Goal: Information Seeking & Learning: Understand process/instructions

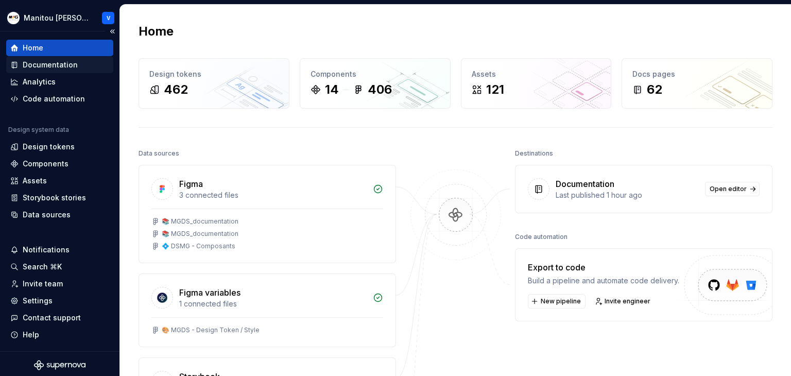
click at [61, 64] on div "Documentation" at bounding box center [50, 65] width 55 height 10
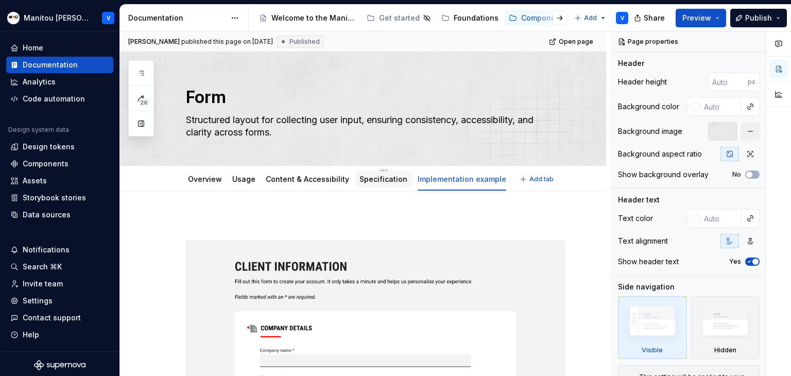
click at [369, 182] on link "Specification" at bounding box center [384, 179] width 48 height 9
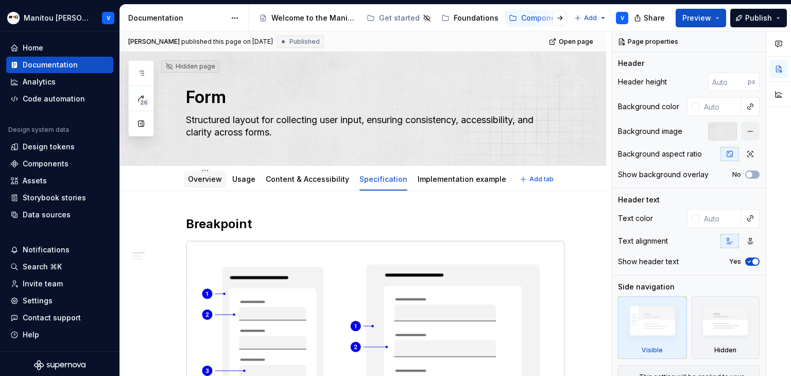
click at [208, 182] on link "Overview" at bounding box center [205, 179] width 34 height 9
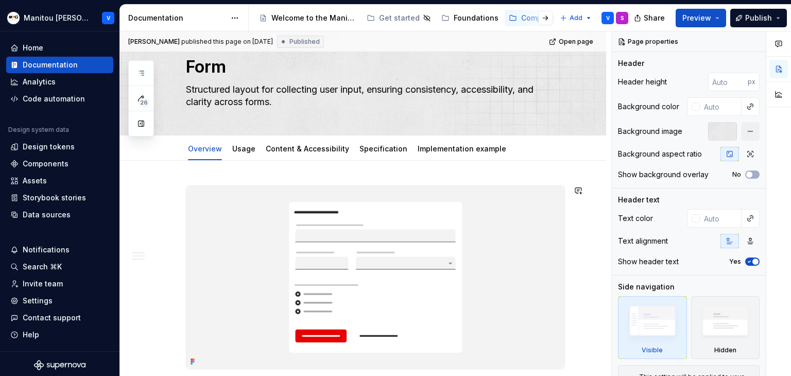
scroll to position [20, 0]
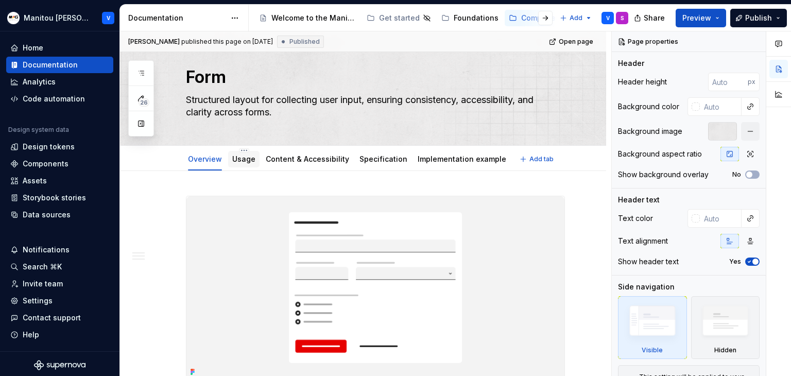
click at [246, 159] on link "Usage" at bounding box center [243, 159] width 23 height 9
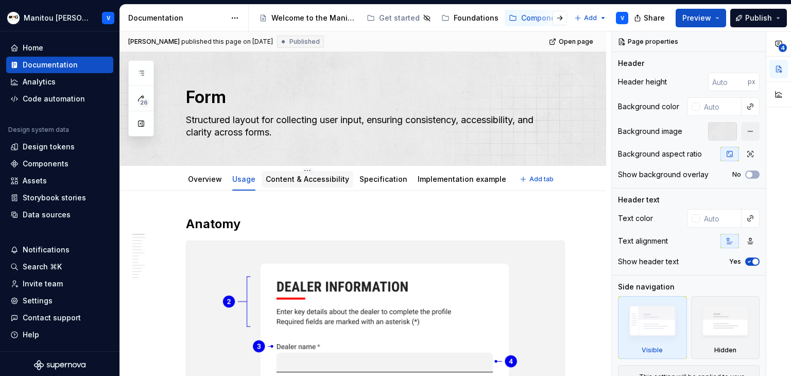
click at [290, 180] on link "Content & Accessibility" at bounding box center [307, 179] width 83 height 9
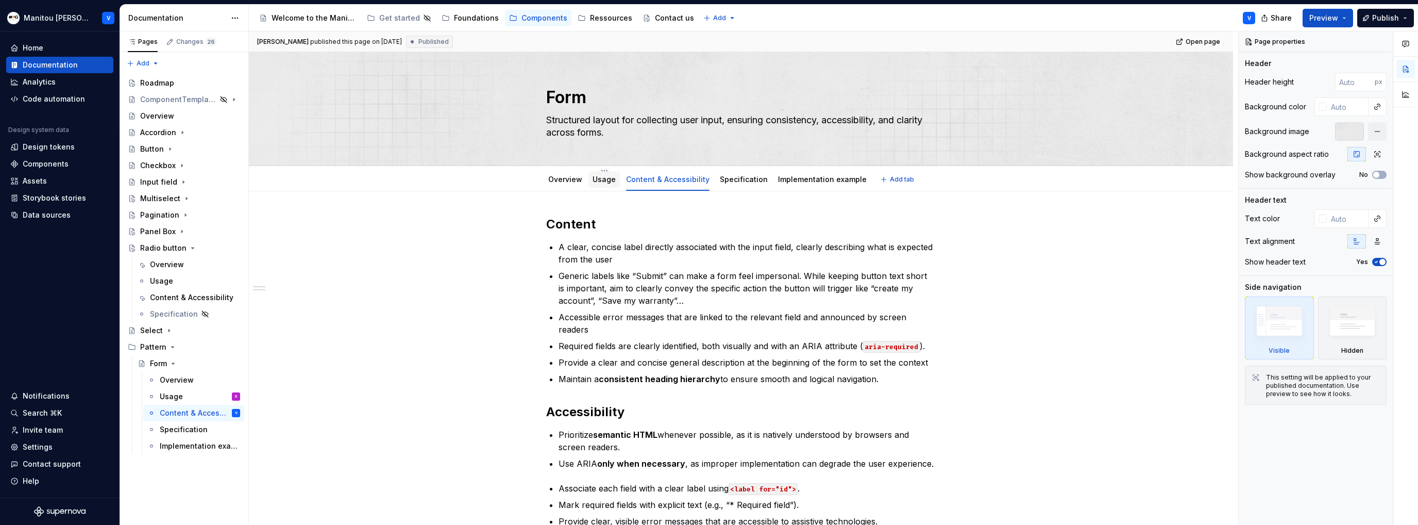
click at [598, 178] on link "Usage" at bounding box center [604, 179] width 23 height 9
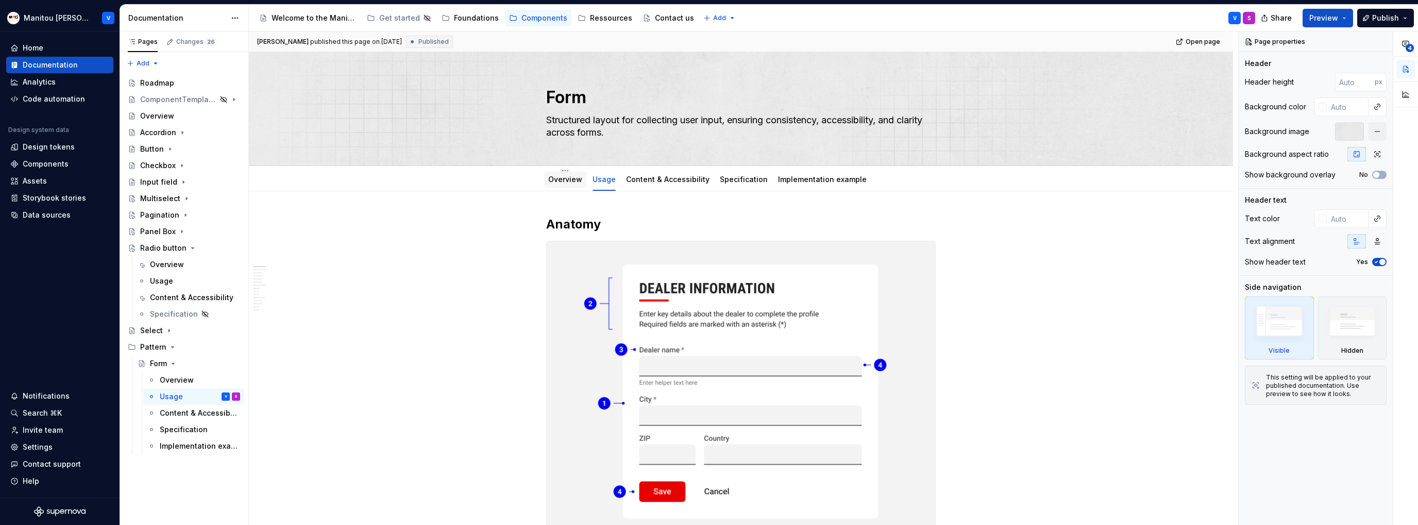
click at [564, 181] on link "Overview" at bounding box center [565, 179] width 34 height 9
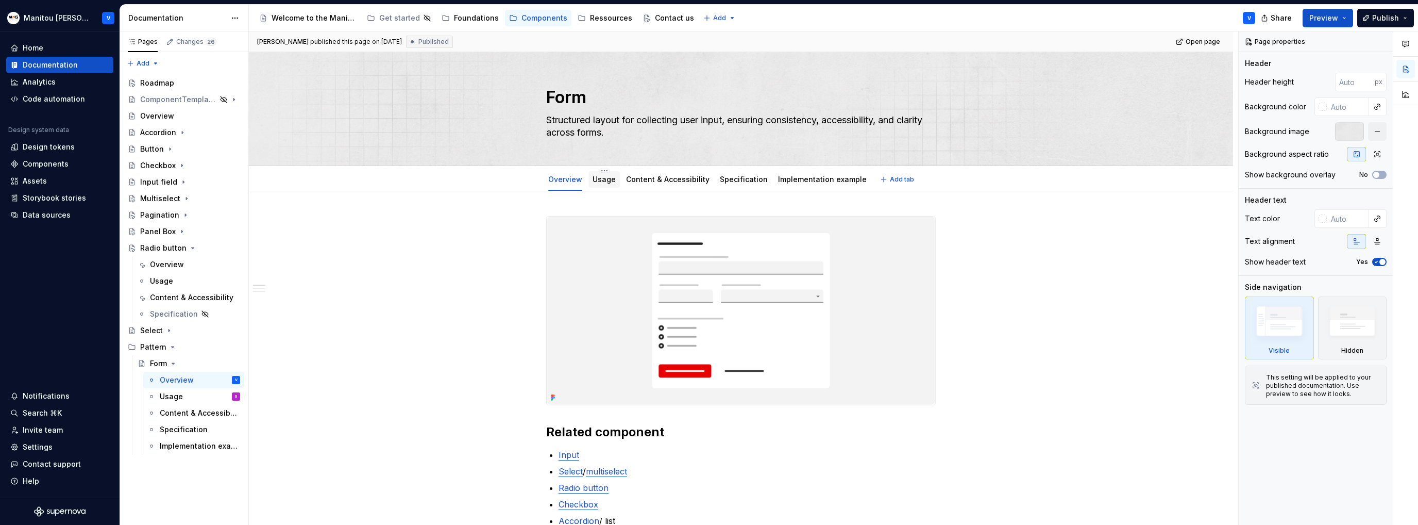
click at [606, 178] on link "Usage" at bounding box center [604, 179] width 23 height 9
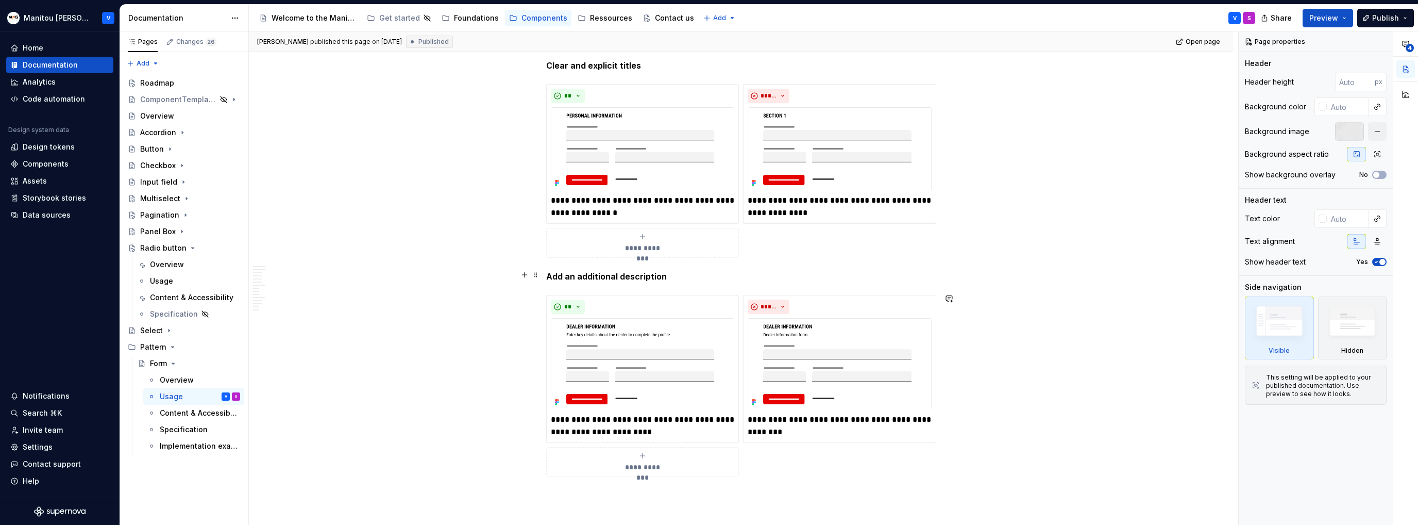
scroll to position [1391, 0]
click at [661, 151] on img at bounding box center [642, 147] width 183 height 83
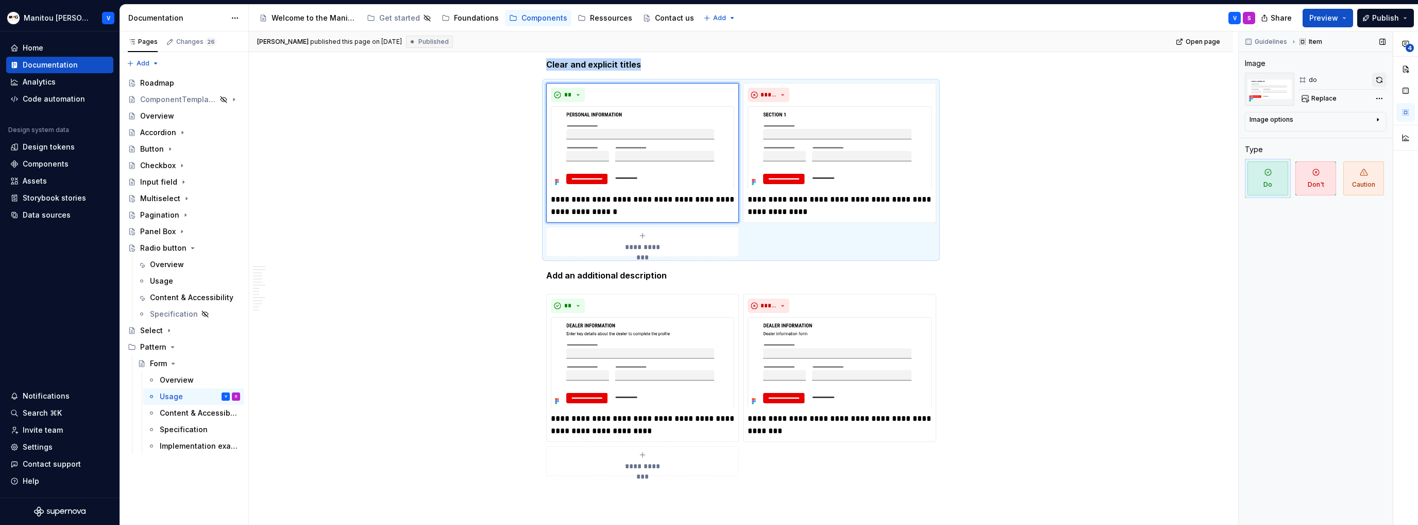
click at [791, 81] on button "button" at bounding box center [1379, 80] width 14 height 14
click at [791, 155] on img at bounding box center [839, 147] width 183 height 83
click at [791, 79] on button "button" at bounding box center [1379, 80] width 14 height 14
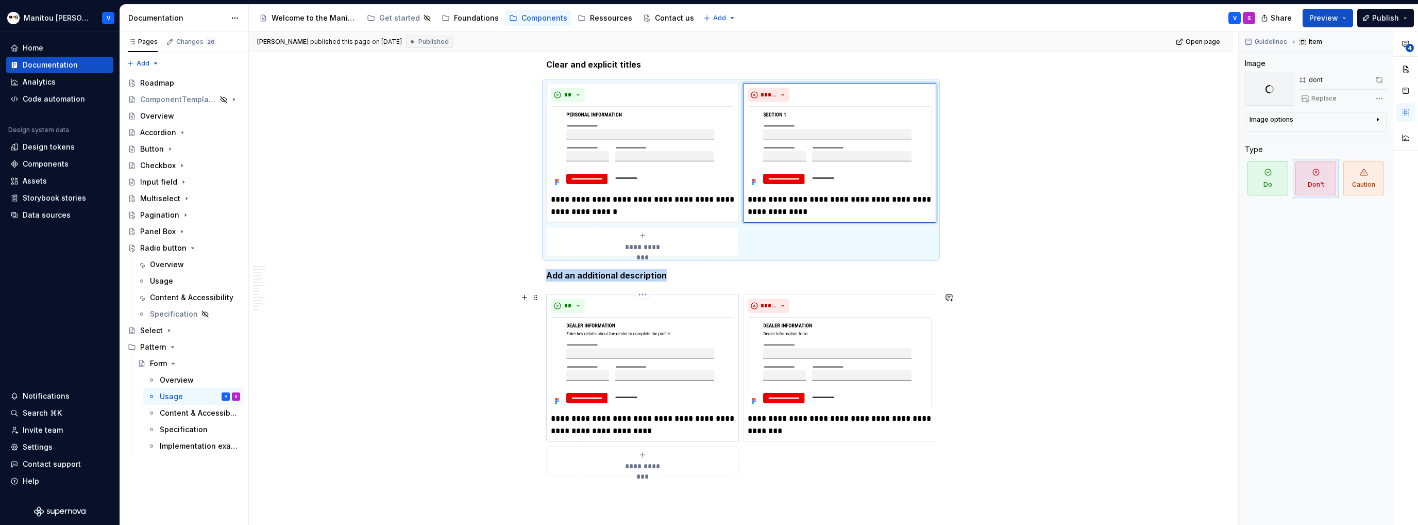
click at [671, 354] on img at bounding box center [642, 362] width 183 height 91
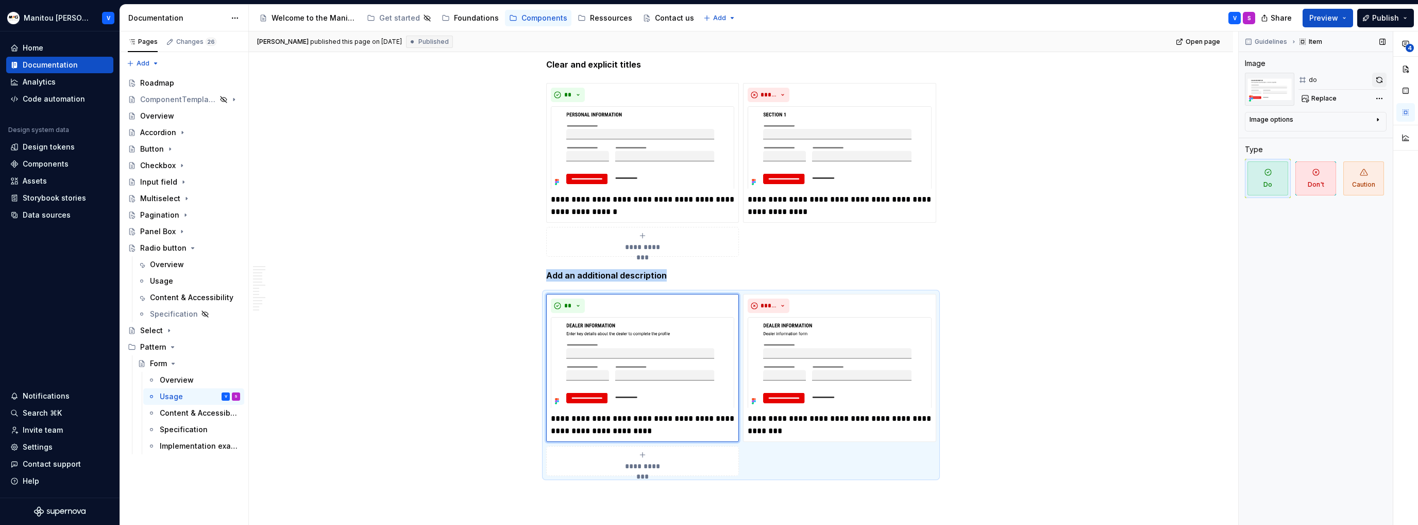
click at [791, 81] on button "button" at bounding box center [1379, 80] width 14 height 14
click at [791, 359] on img at bounding box center [839, 362] width 183 height 91
click at [791, 81] on button "button" at bounding box center [1379, 80] width 14 height 14
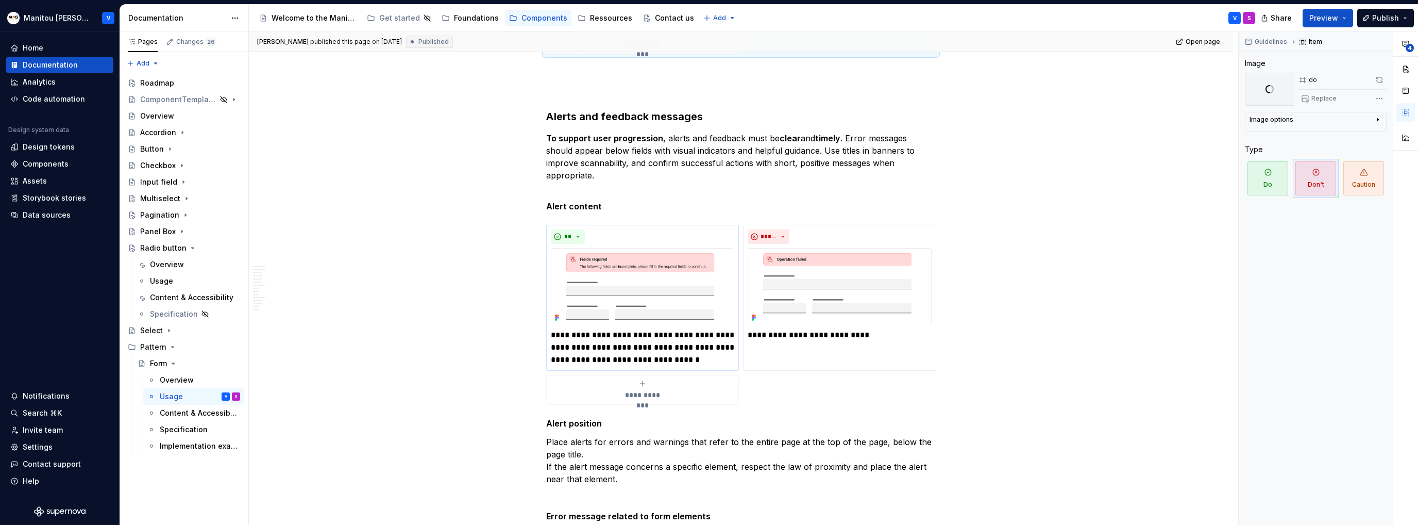
scroll to position [1907, 0]
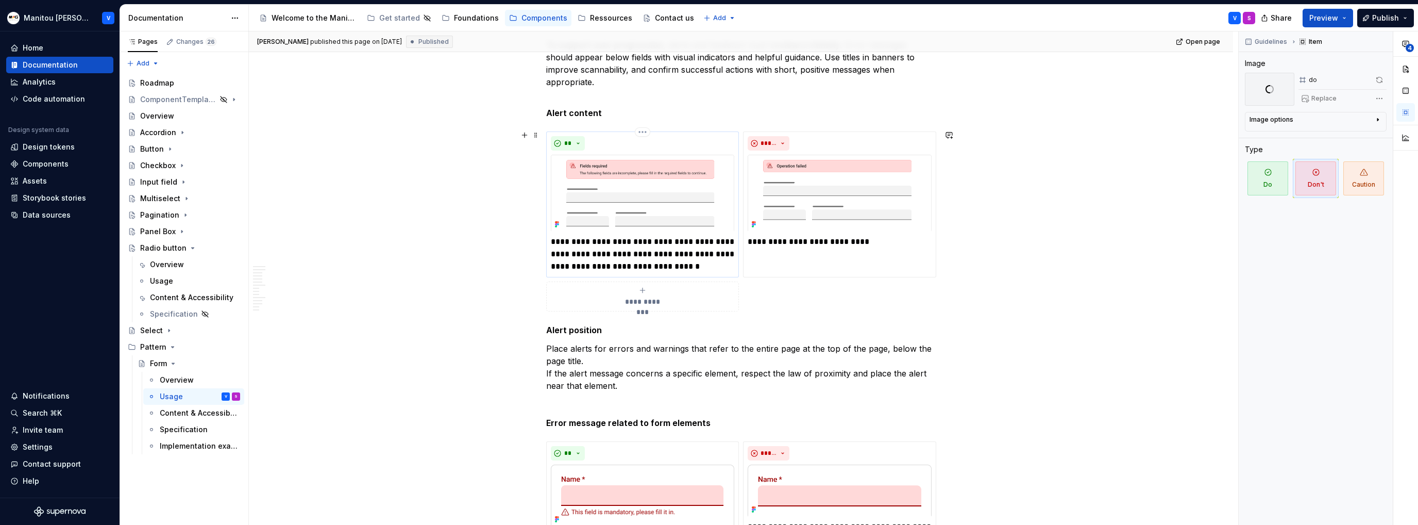
click at [650, 205] on img at bounding box center [642, 193] width 183 height 77
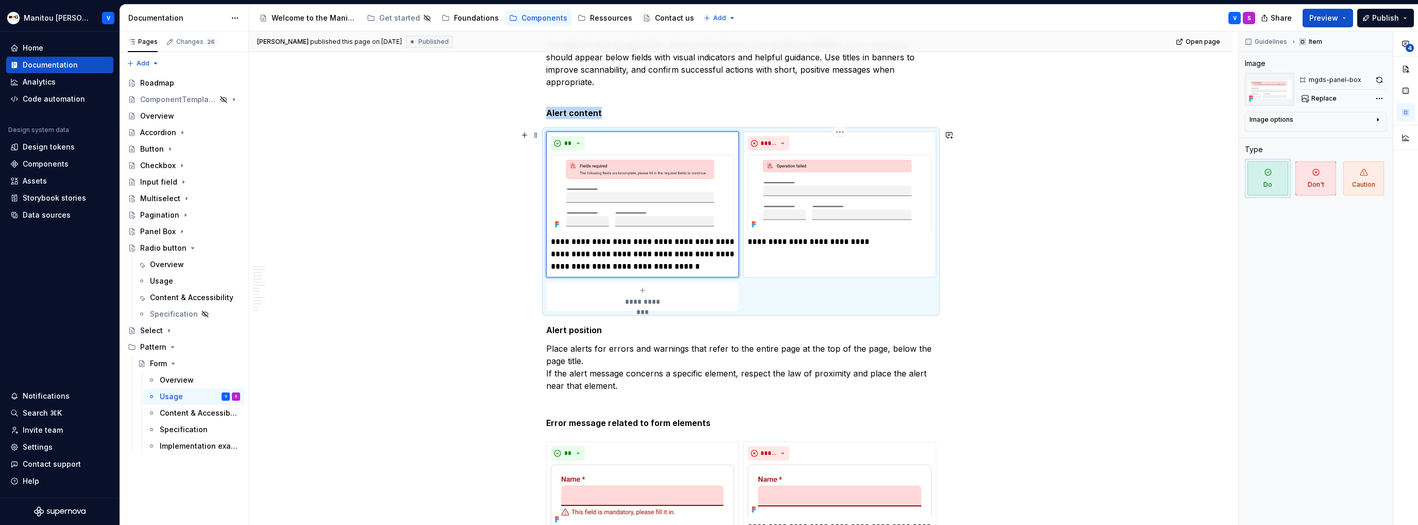
click at [791, 189] on img at bounding box center [839, 193] width 183 height 77
click at [791, 80] on button "button" at bounding box center [1379, 80] width 14 height 14
click at [639, 192] on img at bounding box center [642, 193] width 183 height 77
click at [791, 79] on button "button" at bounding box center [1379, 80] width 14 height 14
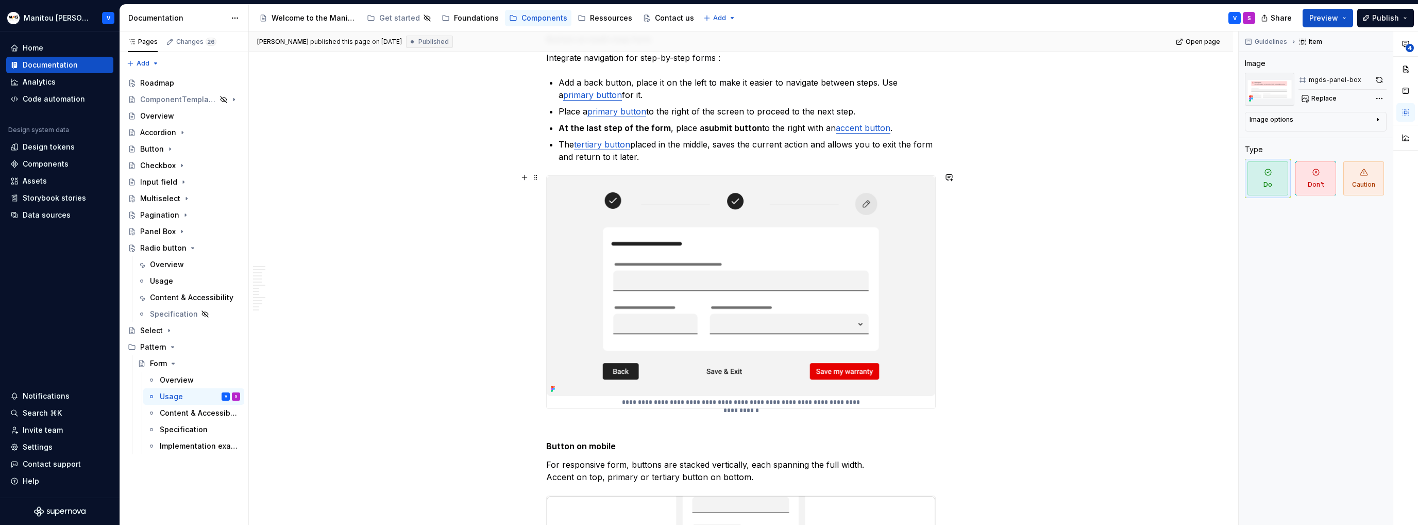
scroll to position [3401, 0]
click at [593, 184] on img at bounding box center [741, 288] width 389 height 220
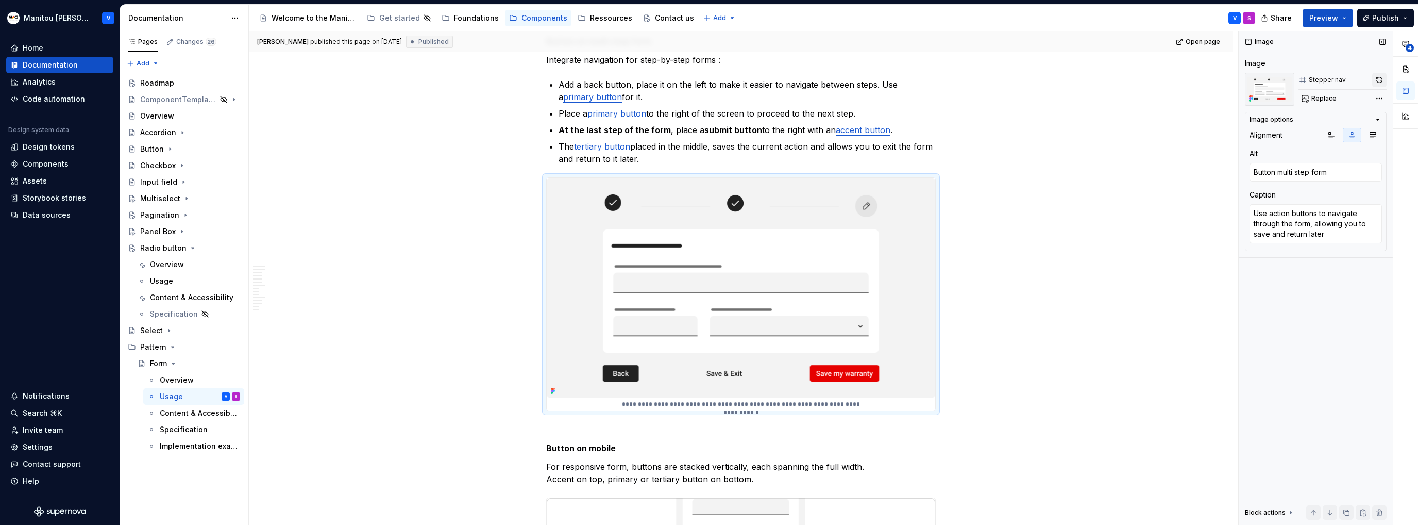
click at [791, 77] on button "button" at bounding box center [1379, 80] width 14 height 14
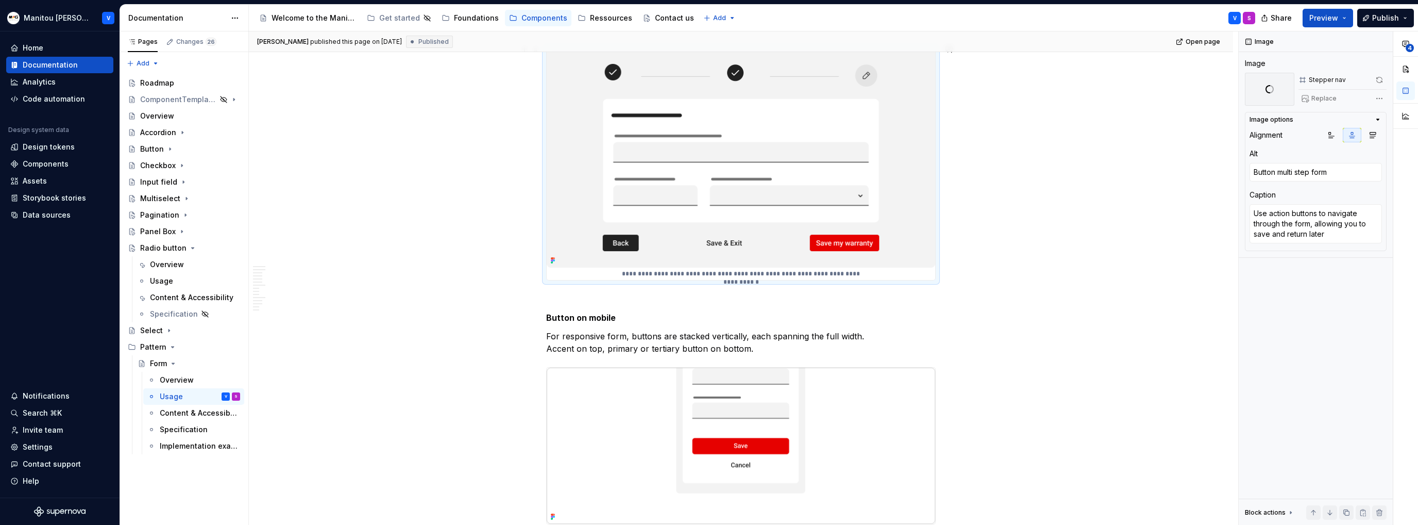
scroll to position [3659, 0]
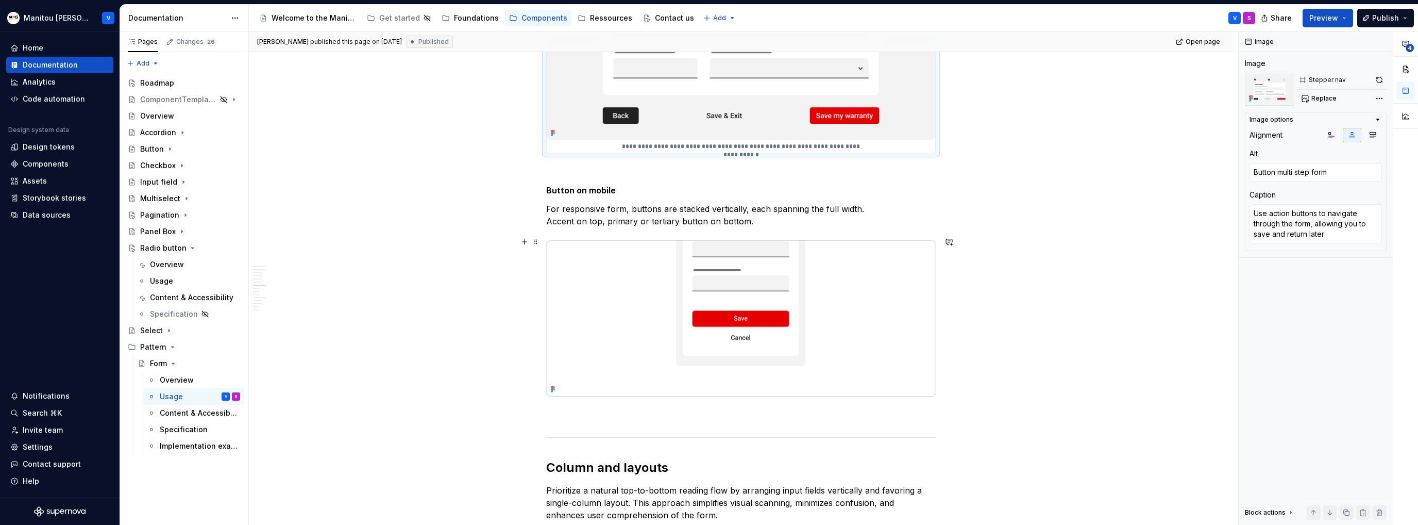
click at [729, 291] on img at bounding box center [741, 318] width 389 height 156
type textarea "*"
type textarea "Mobile button position"
click at [791, 77] on button "button" at bounding box center [1379, 80] width 14 height 14
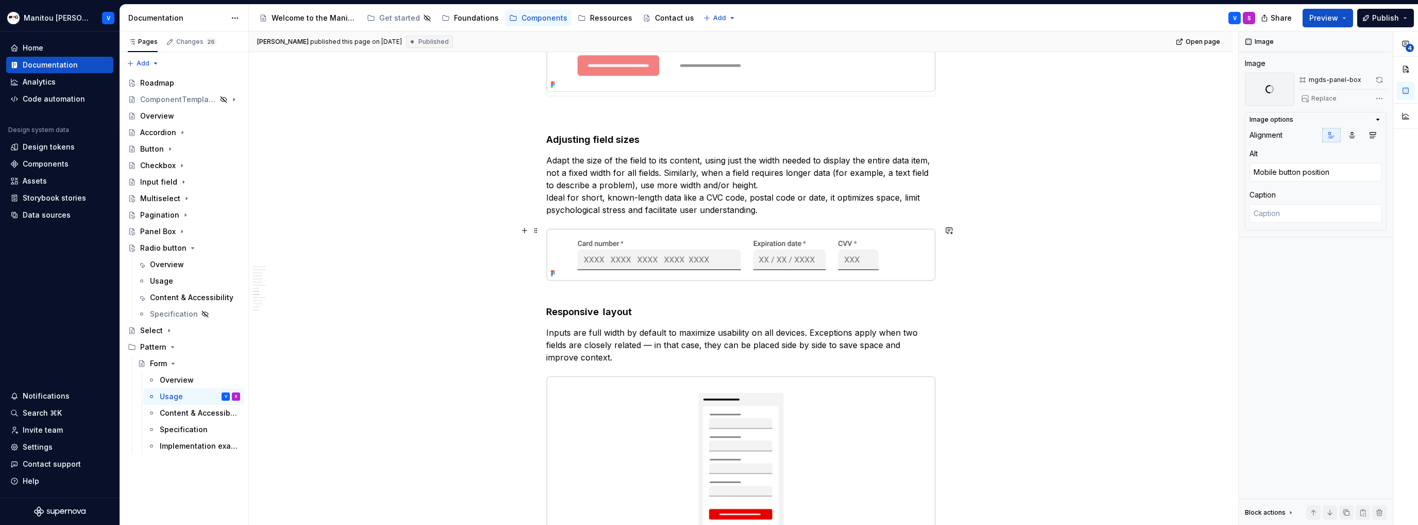
scroll to position [4586, 0]
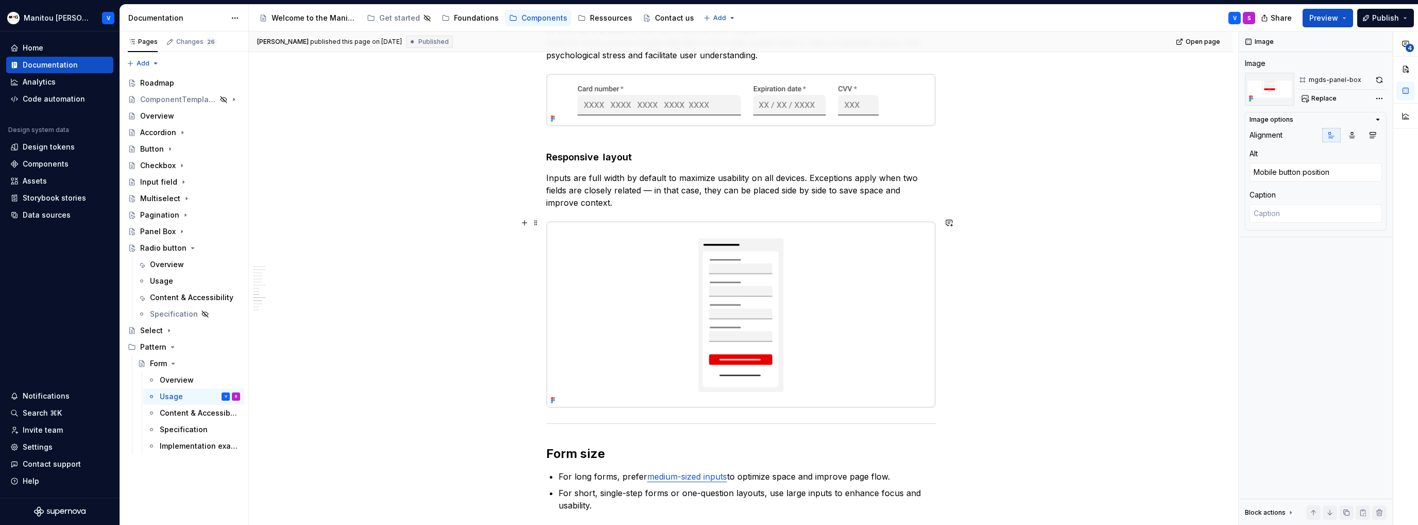
type textarea "*"
click at [765, 273] on img at bounding box center [741, 315] width 389 height 186
click at [791, 80] on button "button" at bounding box center [1379, 80] width 14 height 14
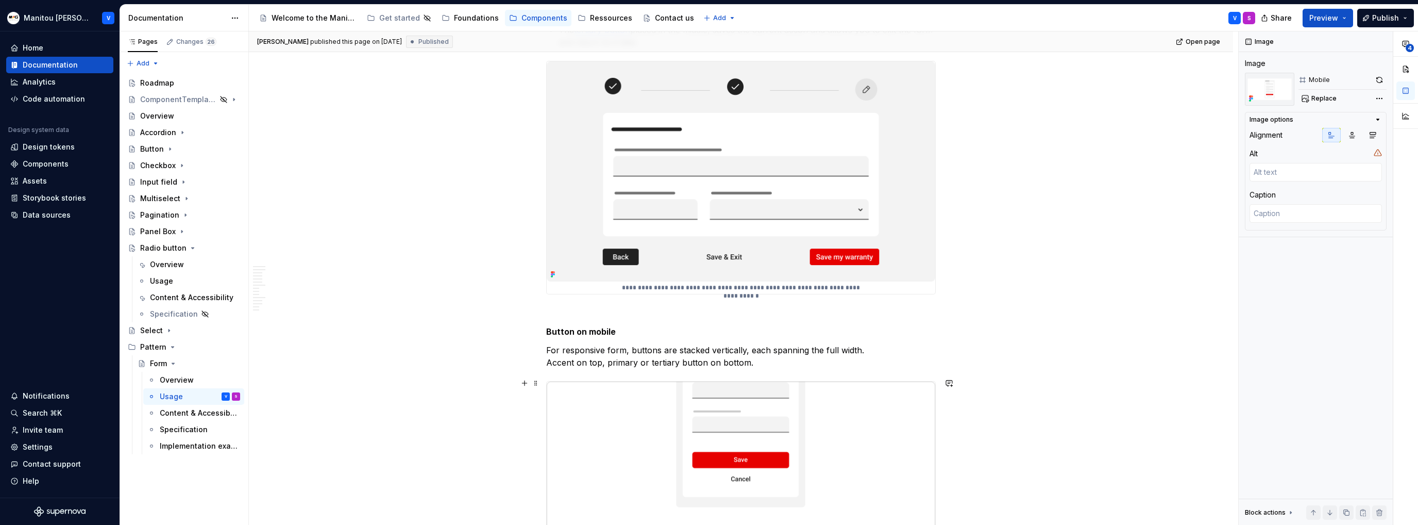
scroll to position [3421, 0]
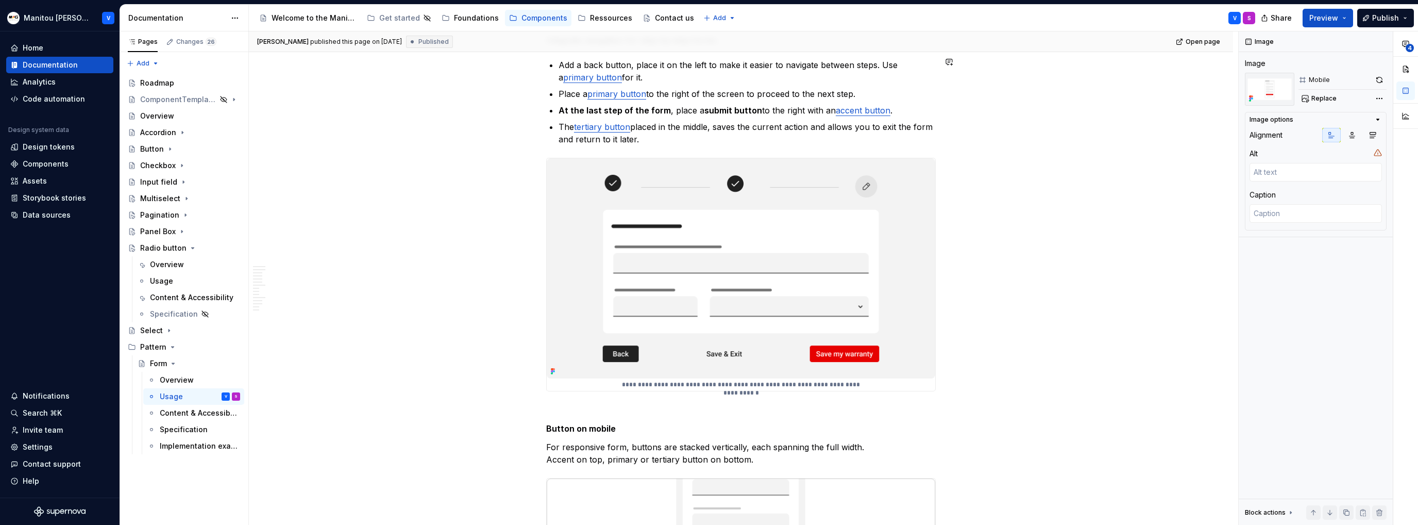
type textarea "*"
type textarea "Button multi step form"
type textarea "Use action buttons to navigate through the form, allowing you to save and retur…"
click at [649, 232] on img at bounding box center [741, 268] width 389 height 220
click at [791, 83] on button "button" at bounding box center [1379, 80] width 14 height 14
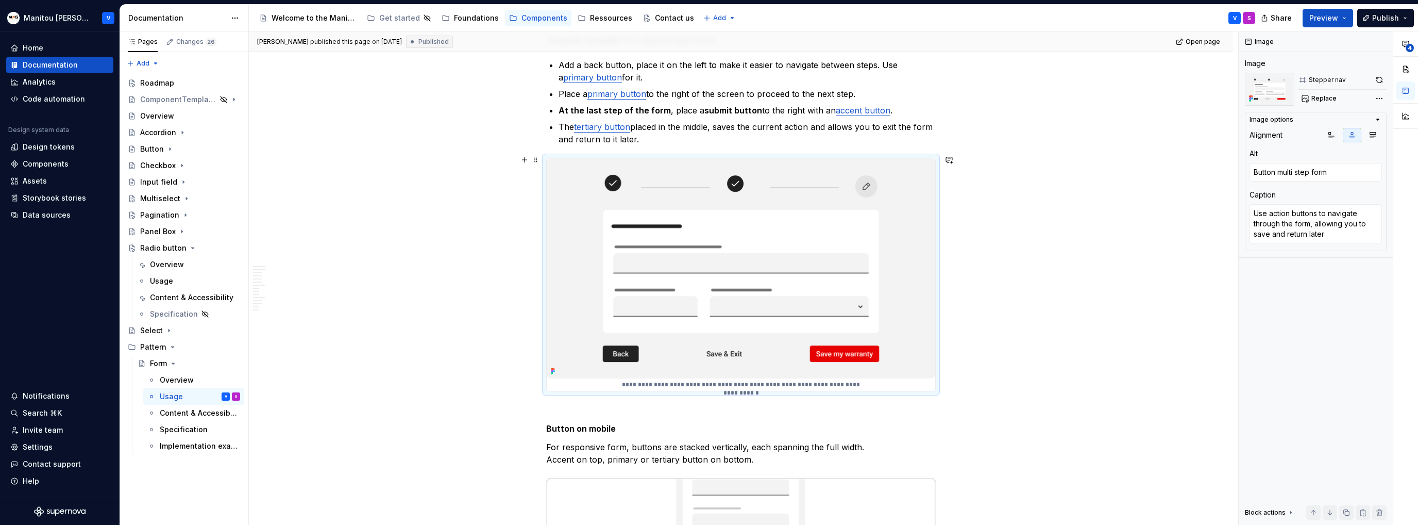
click at [791, 286] on img at bounding box center [741, 268] width 389 height 220
click at [791, 215] on img at bounding box center [741, 268] width 389 height 220
click at [791, 80] on button "button" at bounding box center [1379, 80] width 14 height 14
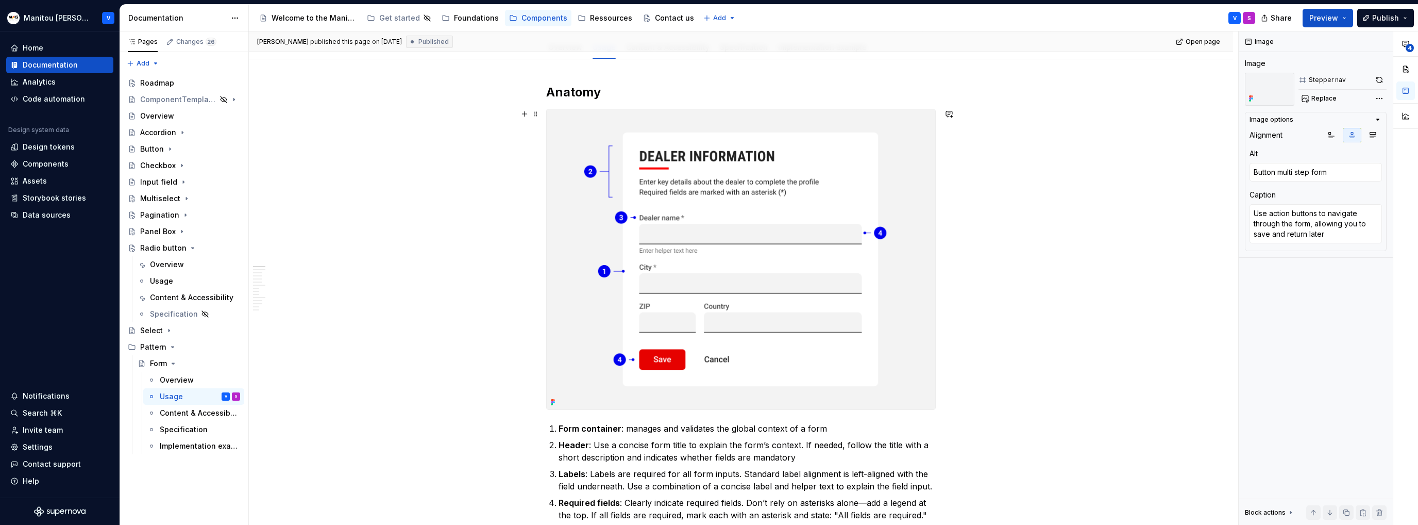
scroll to position [0, 0]
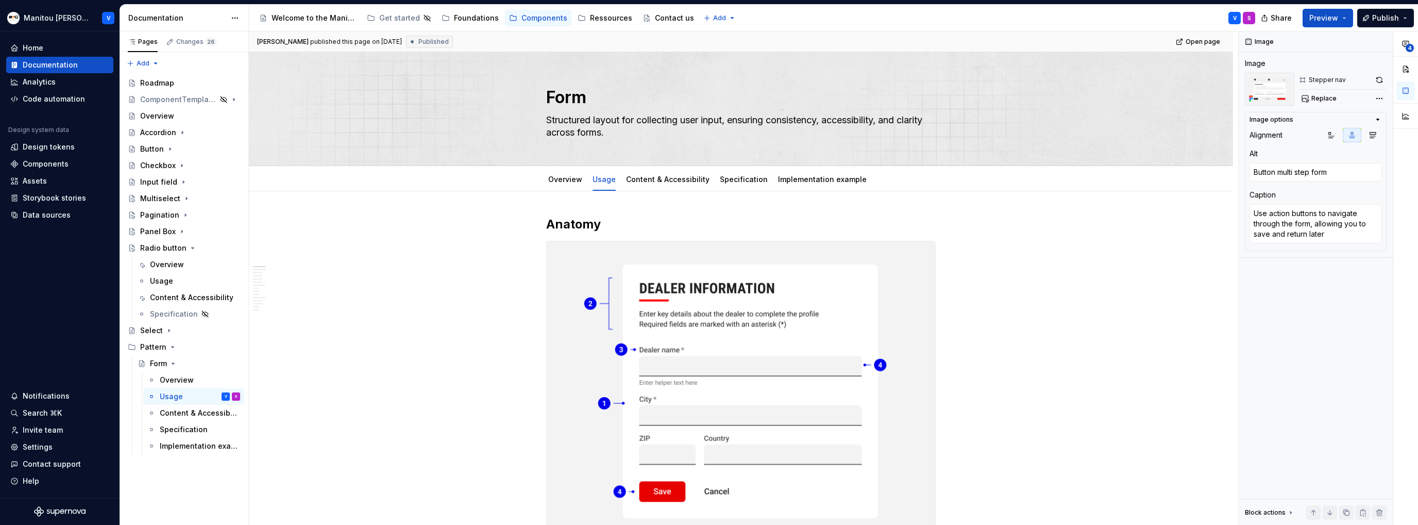
type textarea "*"
